Goal: Find contact information: Find contact information

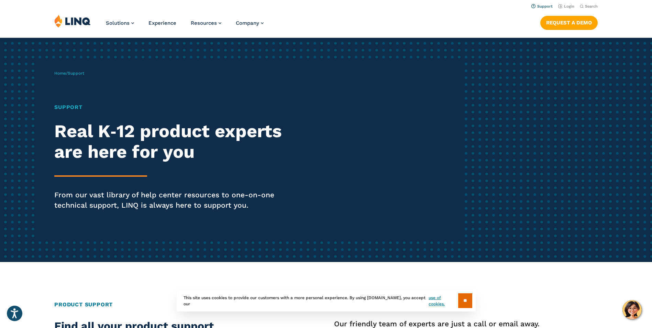
click at [550, 6] on link "Support" at bounding box center [541, 6] width 21 height 4
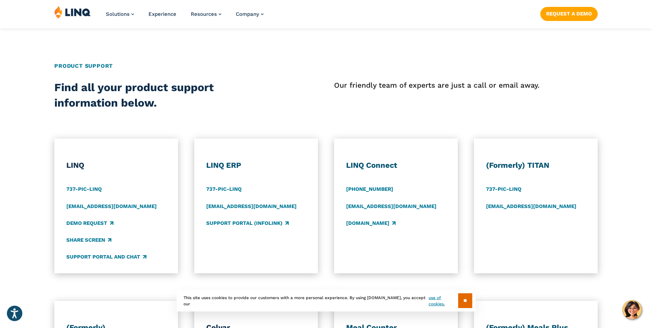
scroll to position [240, 0]
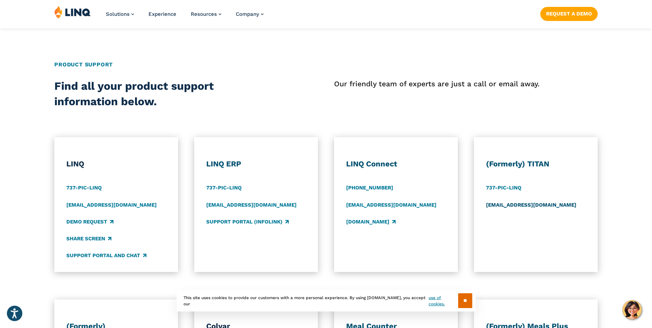
click at [491, 205] on link "[EMAIL_ADDRESS][DOMAIN_NAME]" at bounding box center [531, 205] width 90 height 8
